Goal: Book appointment/travel/reservation

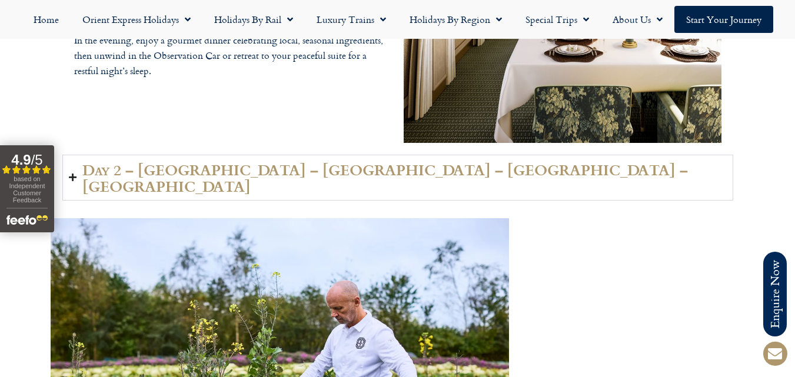
scroll to position [1941, 0]
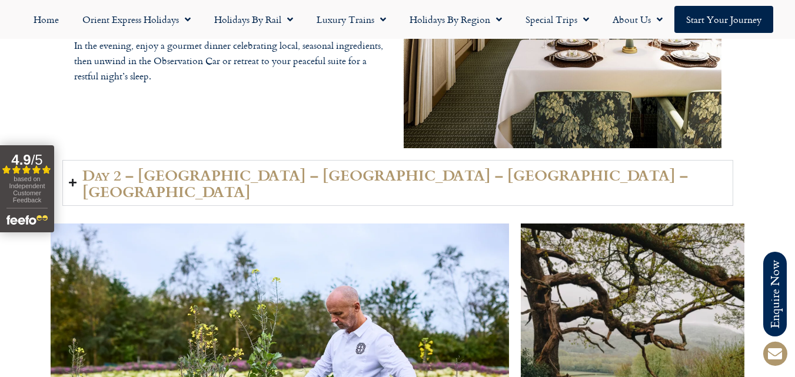
click at [104, 179] on h2 "Day 2 – Keighley – Workington – Penrith – Appleby" at bounding box center [404, 182] width 644 height 33
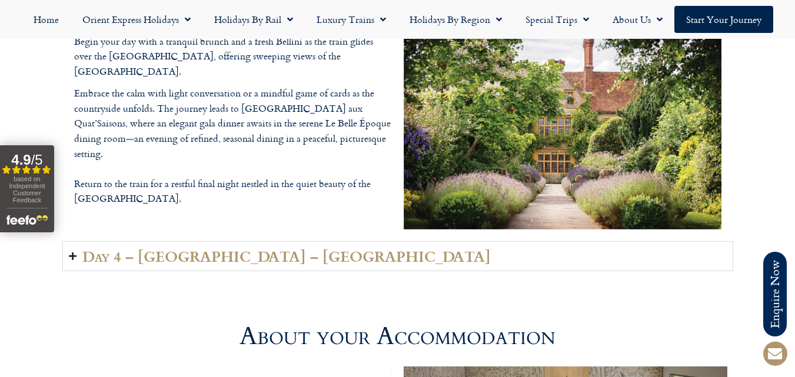
scroll to position [2764, 0]
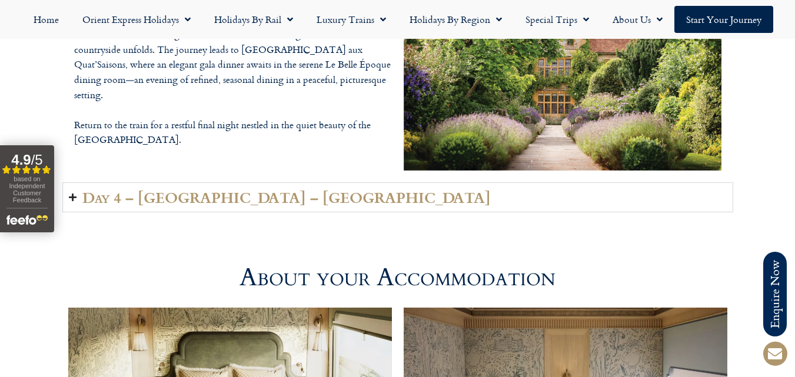
click at [106, 189] on h2 "Day 4 – Oxfordshire – London" at bounding box center [286, 197] width 408 height 16
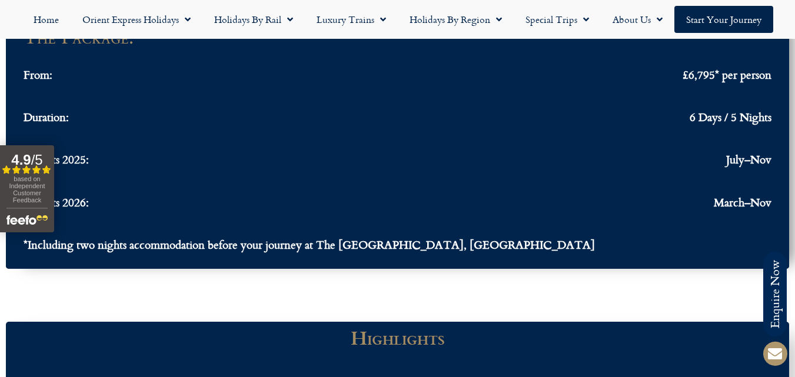
scroll to position [1118, 0]
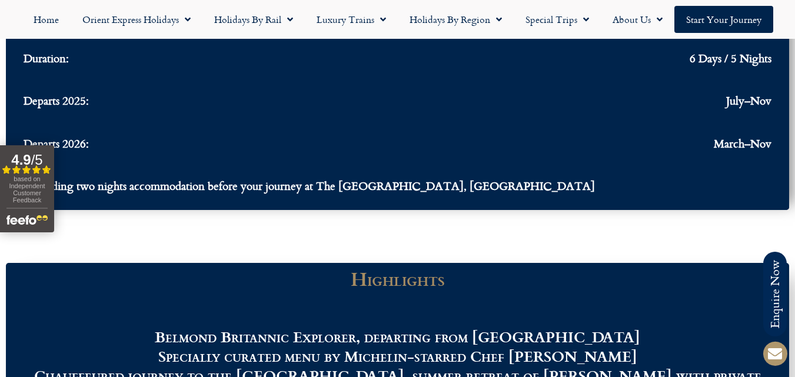
click at [737, 97] on span "July–Nov" at bounding box center [748, 101] width 45 height 14
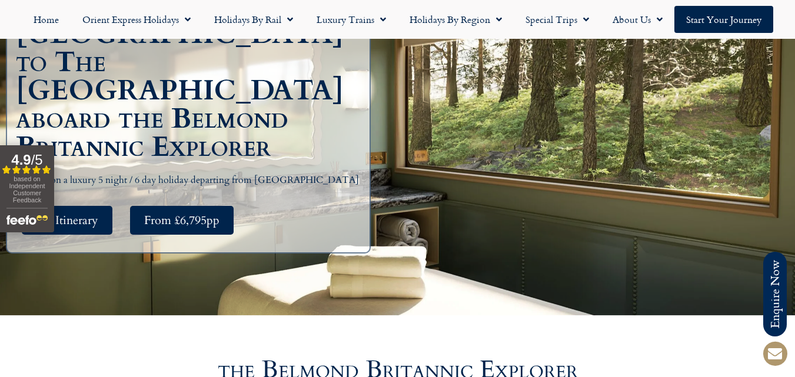
scroll to position [176, 0]
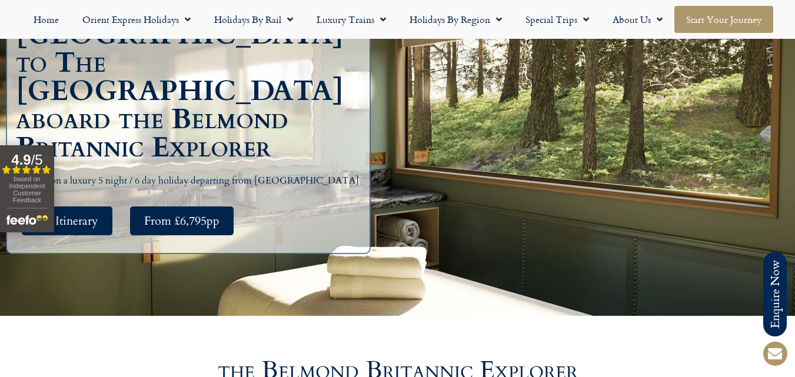
click at [724, 22] on link "Start your Journey" at bounding box center [723, 19] width 99 height 27
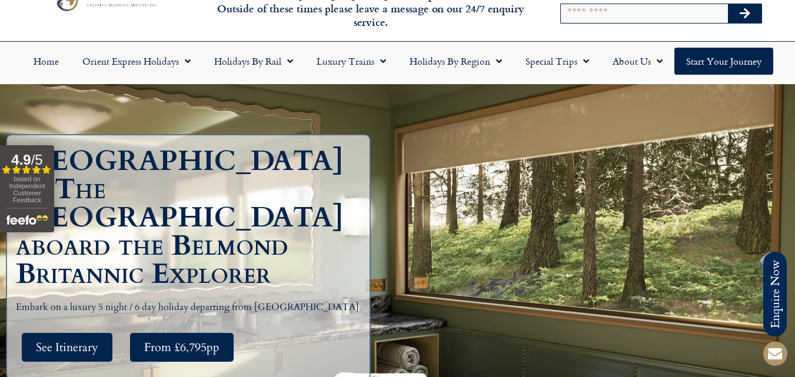
scroll to position [118, 0]
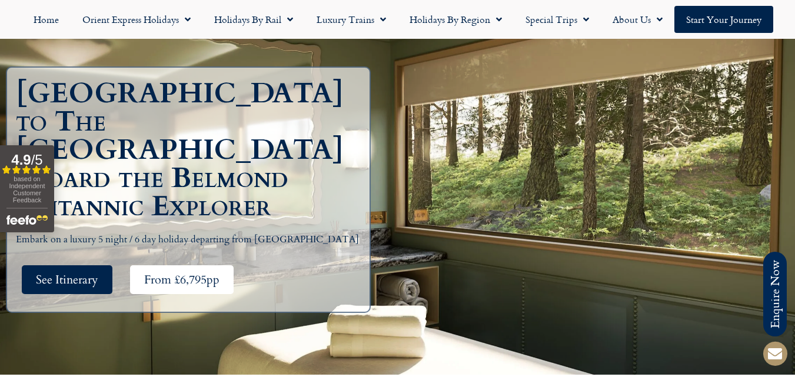
click at [158, 272] on span "From £6,795pp" at bounding box center [181, 279] width 75 height 15
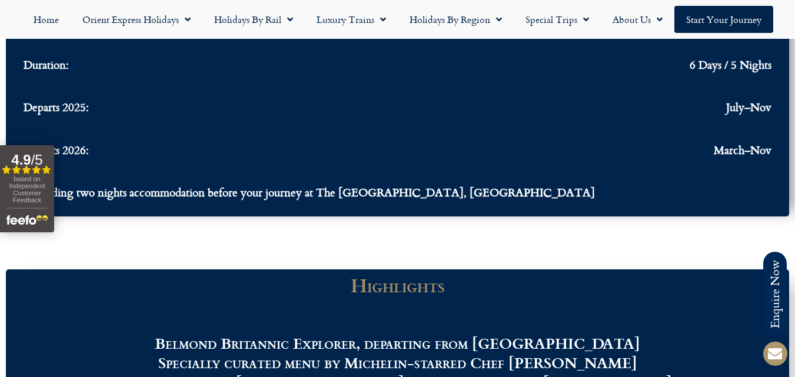
scroll to position [1128, 0]
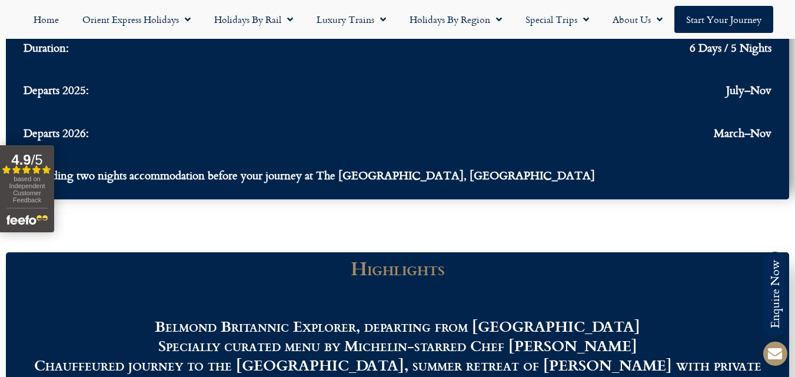
click at [738, 135] on span "March–Nov" at bounding box center [742, 133] width 58 height 14
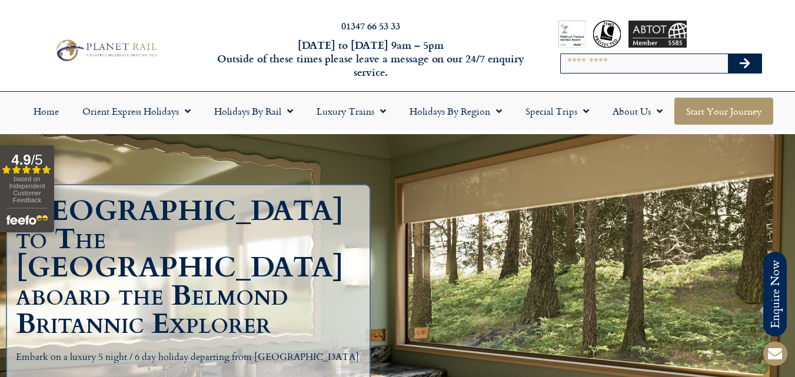
click at [730, 122] on link "Start your Journey" at bounding box center [723, 111] width 99 height 27
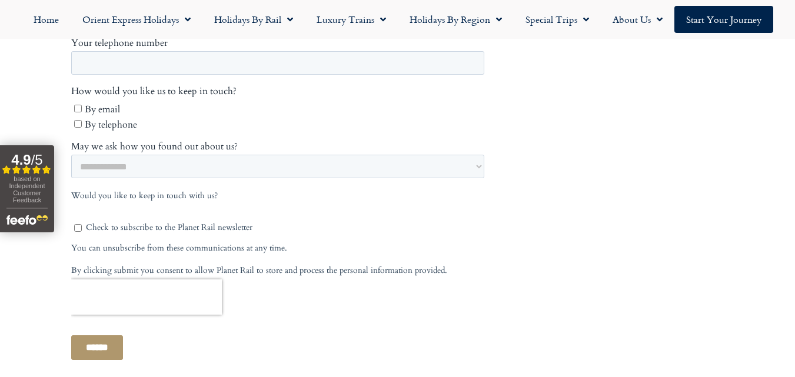
scroll to position [647, 0]
